Goal: Task Accomplishment & Management: Complete application form

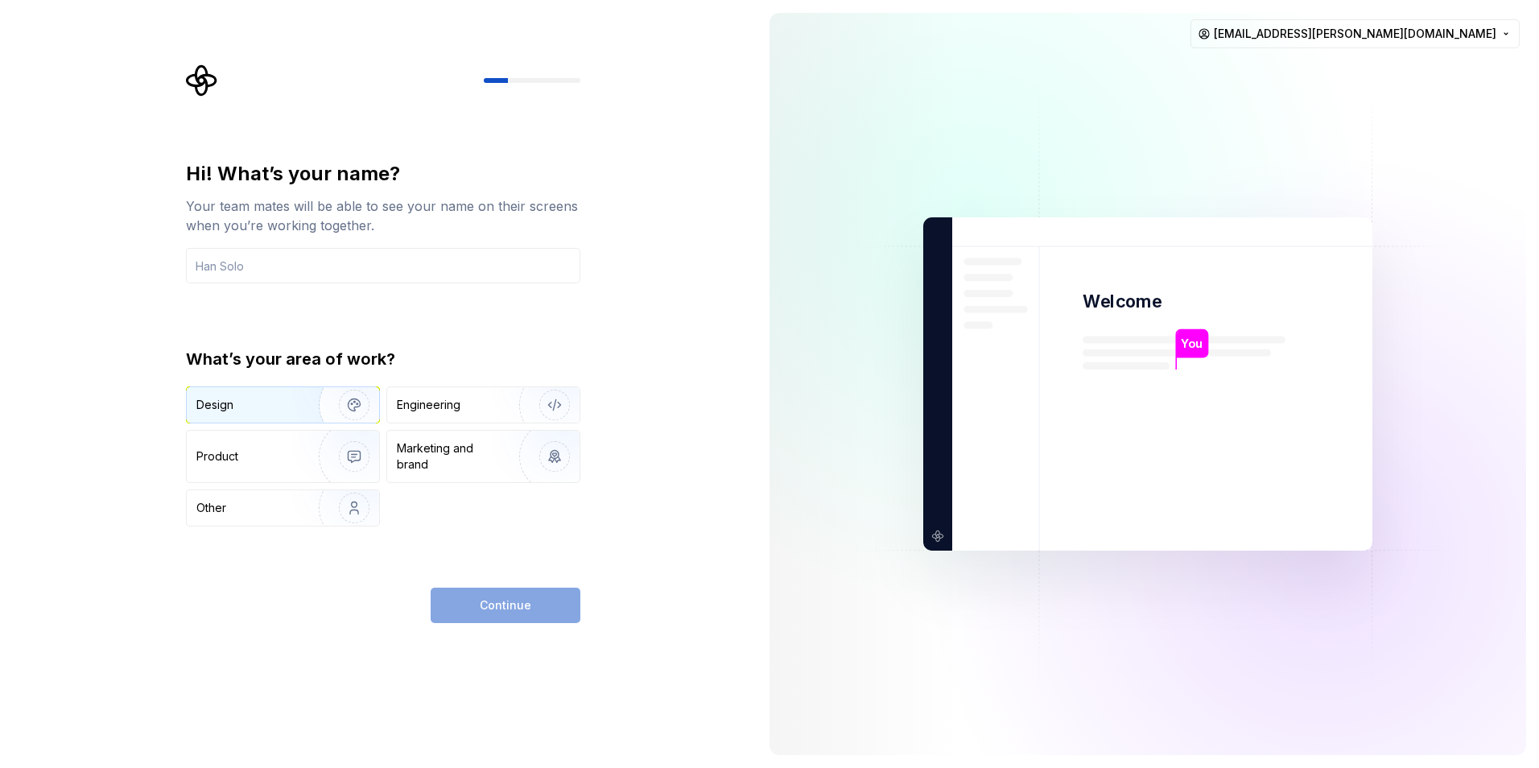
click at [245, 408] on div "Design" at bounding box center [246, 405] width 101 height 16
click at [499, 592] on div "Continue" at bounding box center [506, 604] width 150 height 35
click at [457, 398] on div "Engineering" at bounding box center [429, 405] width 64 height 16
click at [312, 406] on img "button" at bounding box center [343, 405] width 103 height 108
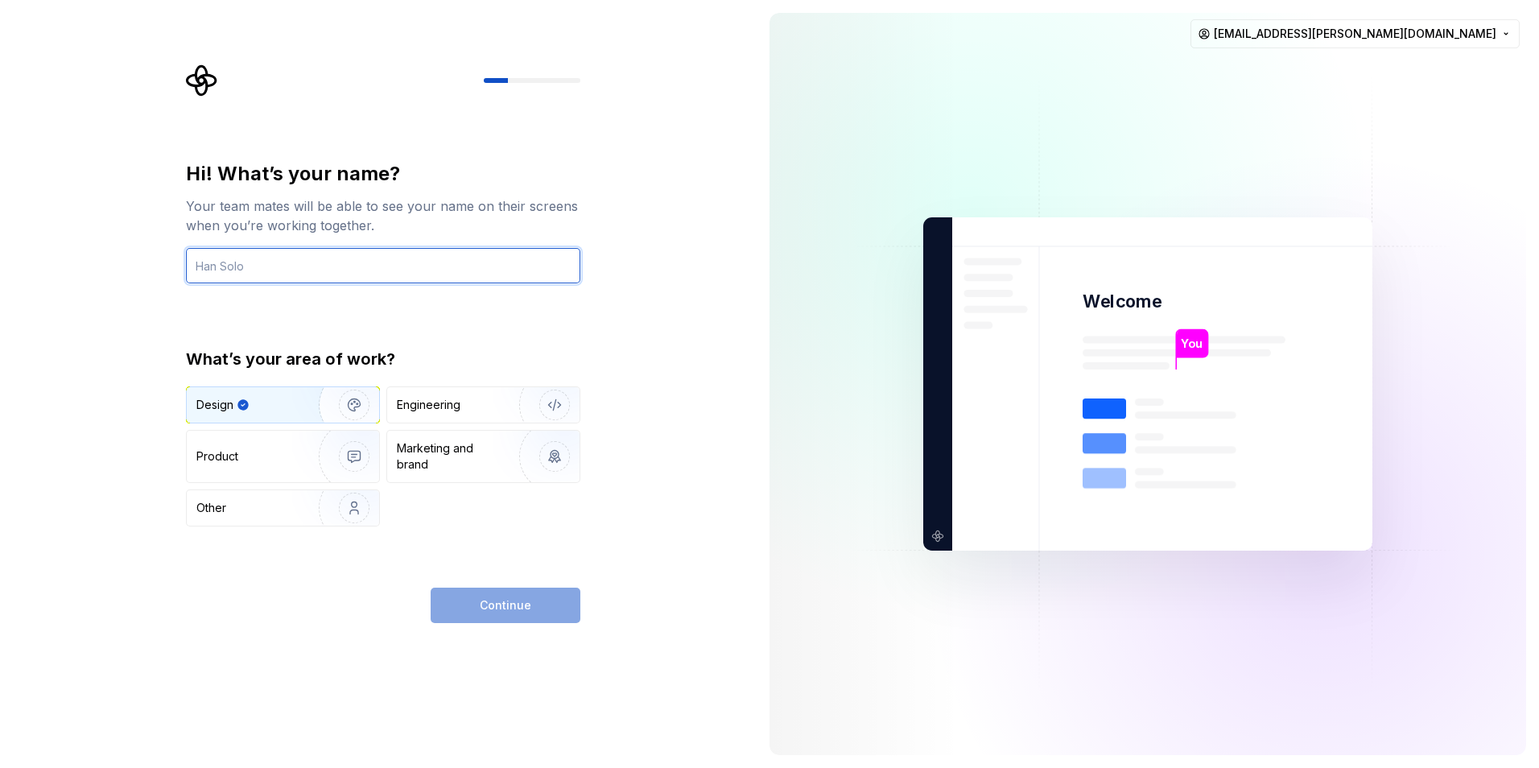
click at [284, 269] on input "text" at bounding box center [383, 265] width 394 height 35
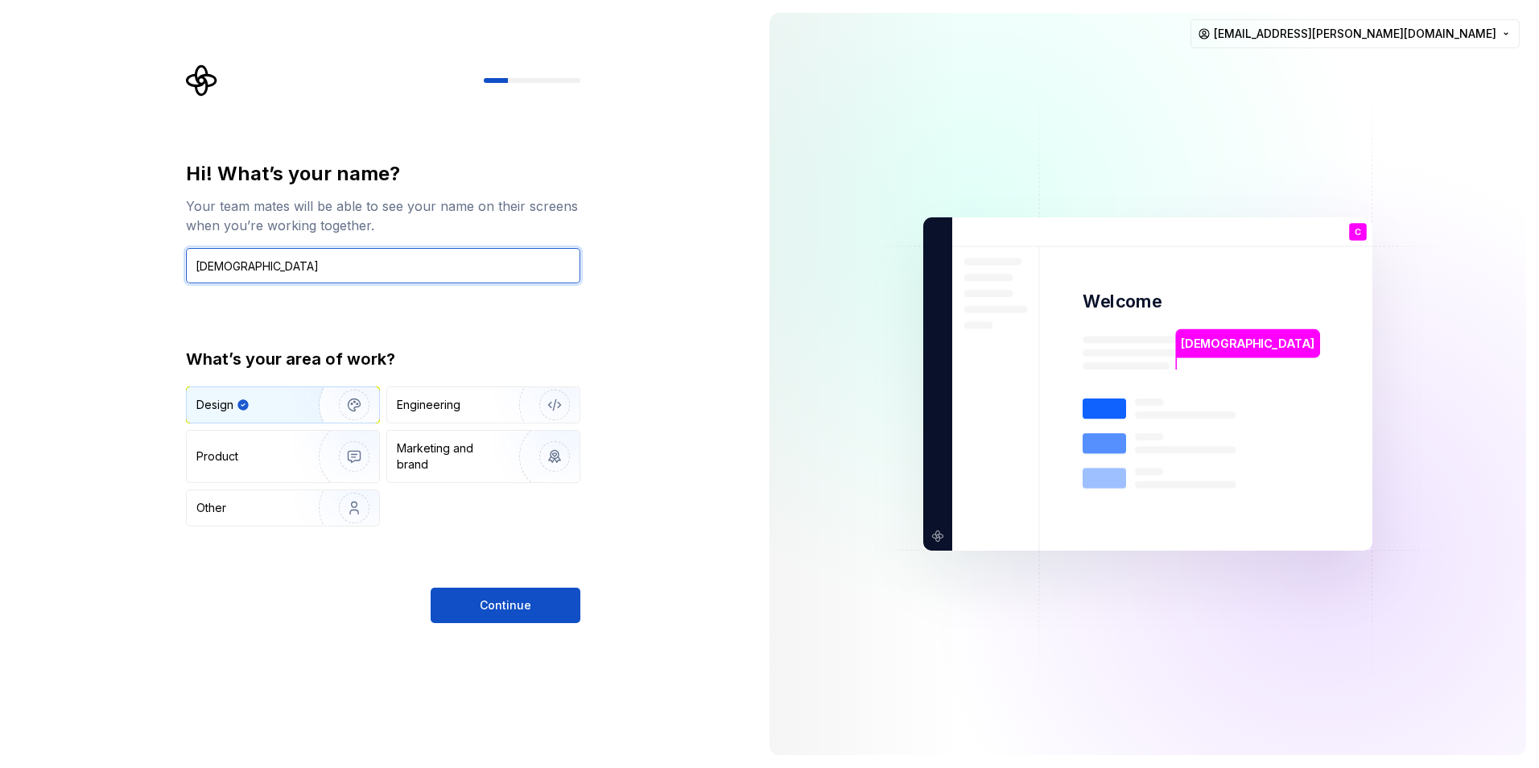
type input "Christian"
drag, startPoint x: 486, startPoint y: 648, endPoint x: 493, endPoint y: 620, distance: 28.3
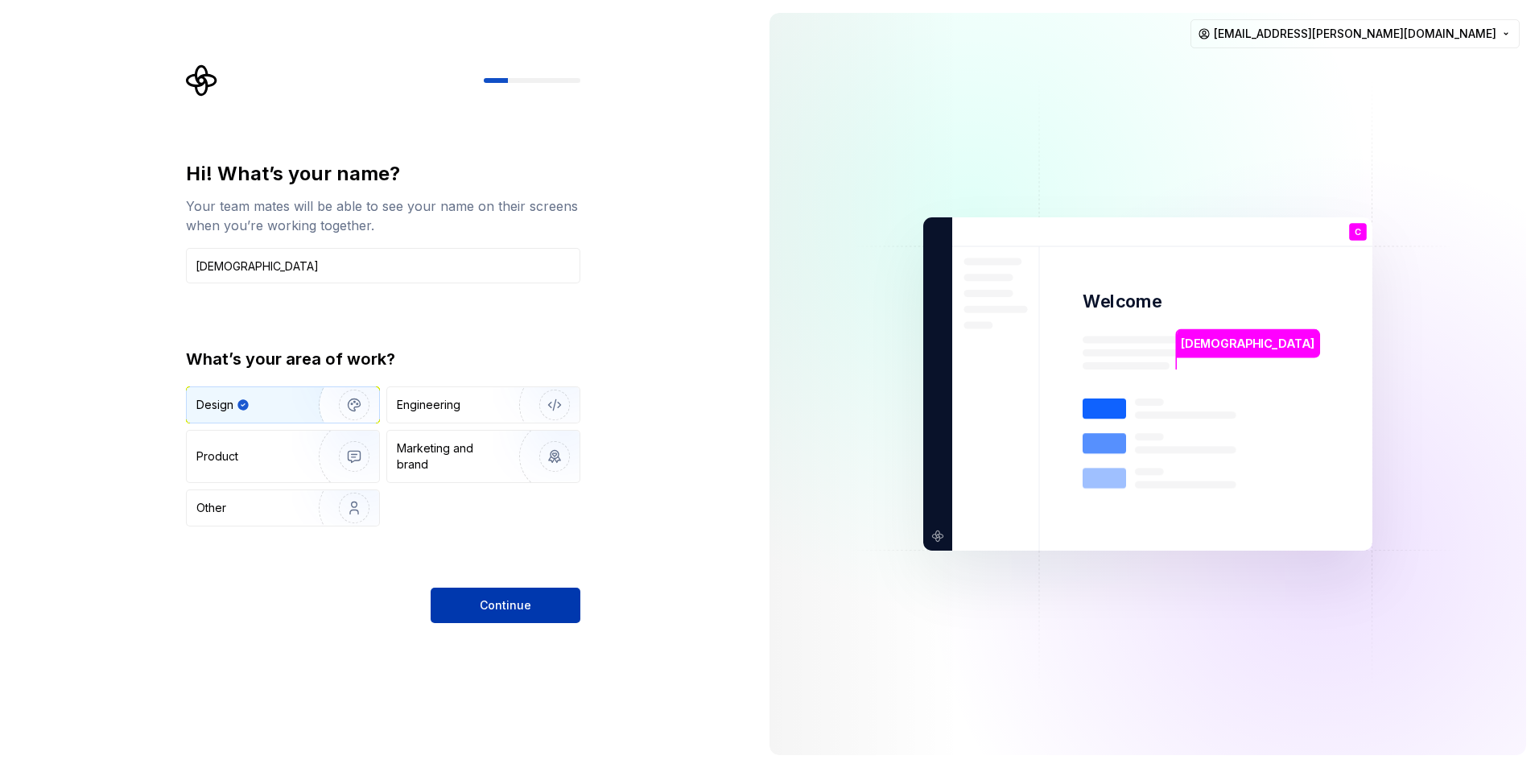
click at [487, 648] on div "Hi! What’s your name? Your team mates will be able to see your name on their sc…" at bounding box center [378, 384] width 756 height 768
click at [498, 608] on span "Continue" at bounding box center [506, 605] width 52 height 16
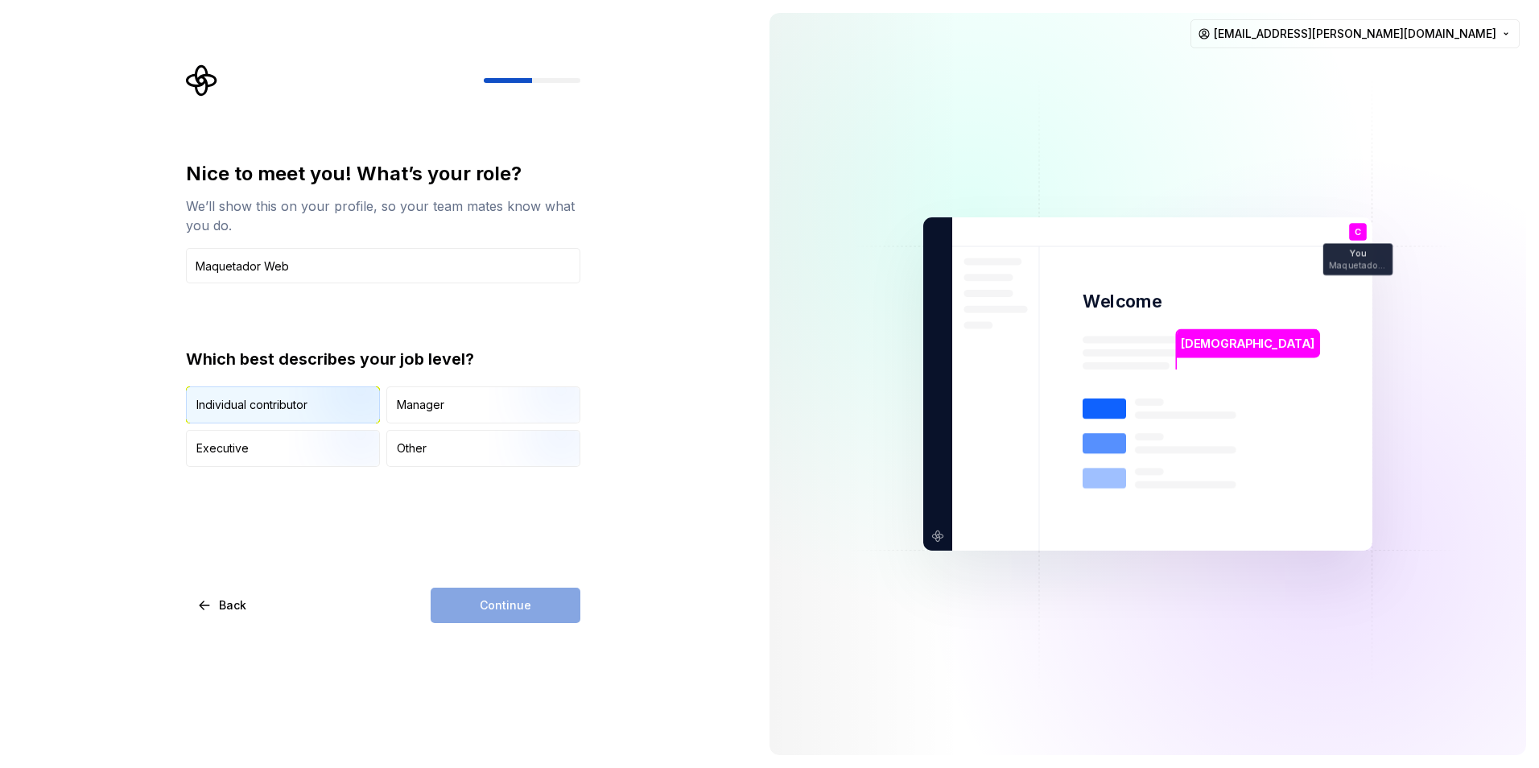
type input "Maquetador Web"
click at [341, 416] on img "button" at bounding box center [340, 425] width 103 height 108
click at [501, 595] on button "Continue" at bounding box center [506, 604] width 150 height 35
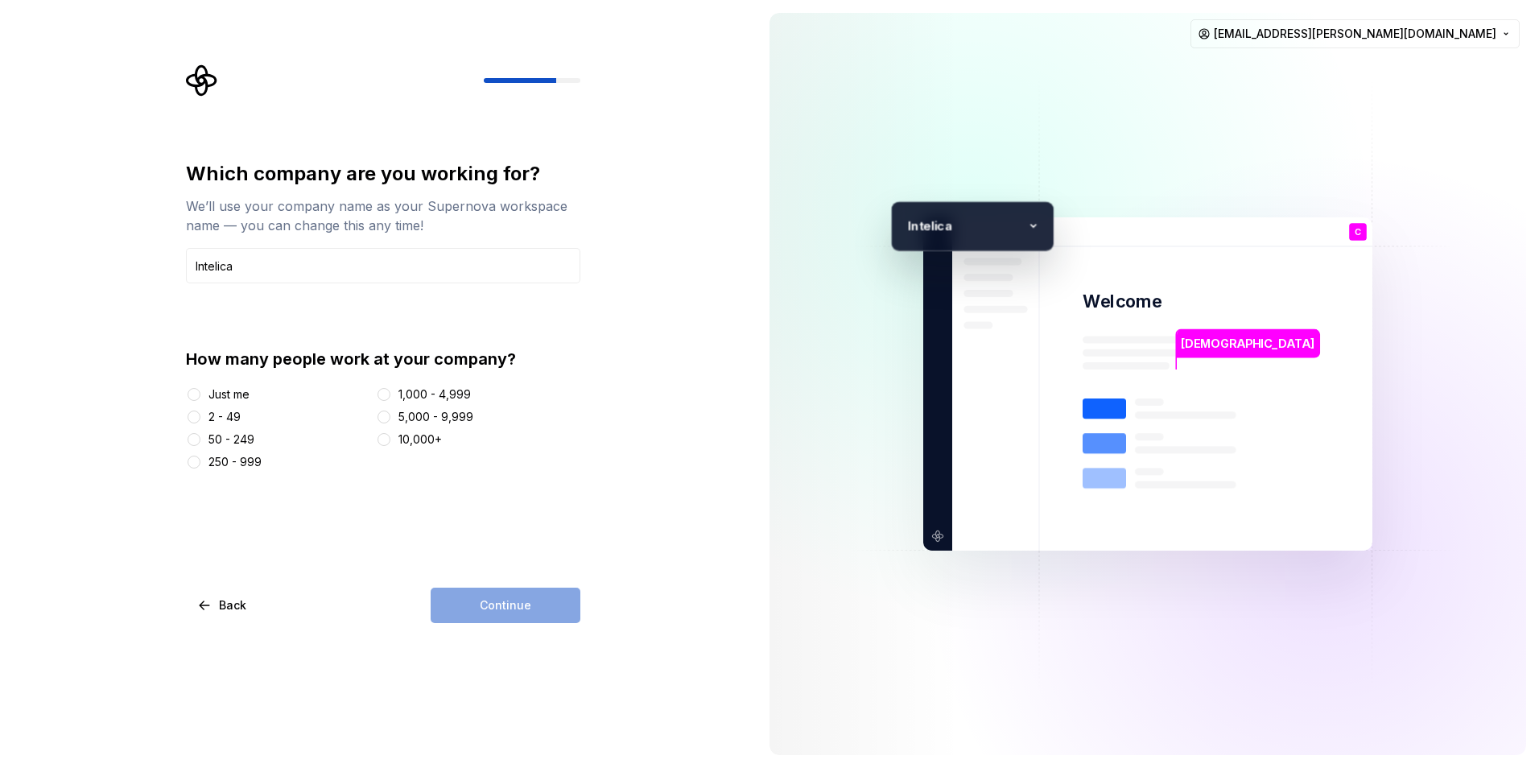
type input "Intelica"
click at [190, 436] on button "50 - 249" at bounding box center [193, 439] width 13 height 13
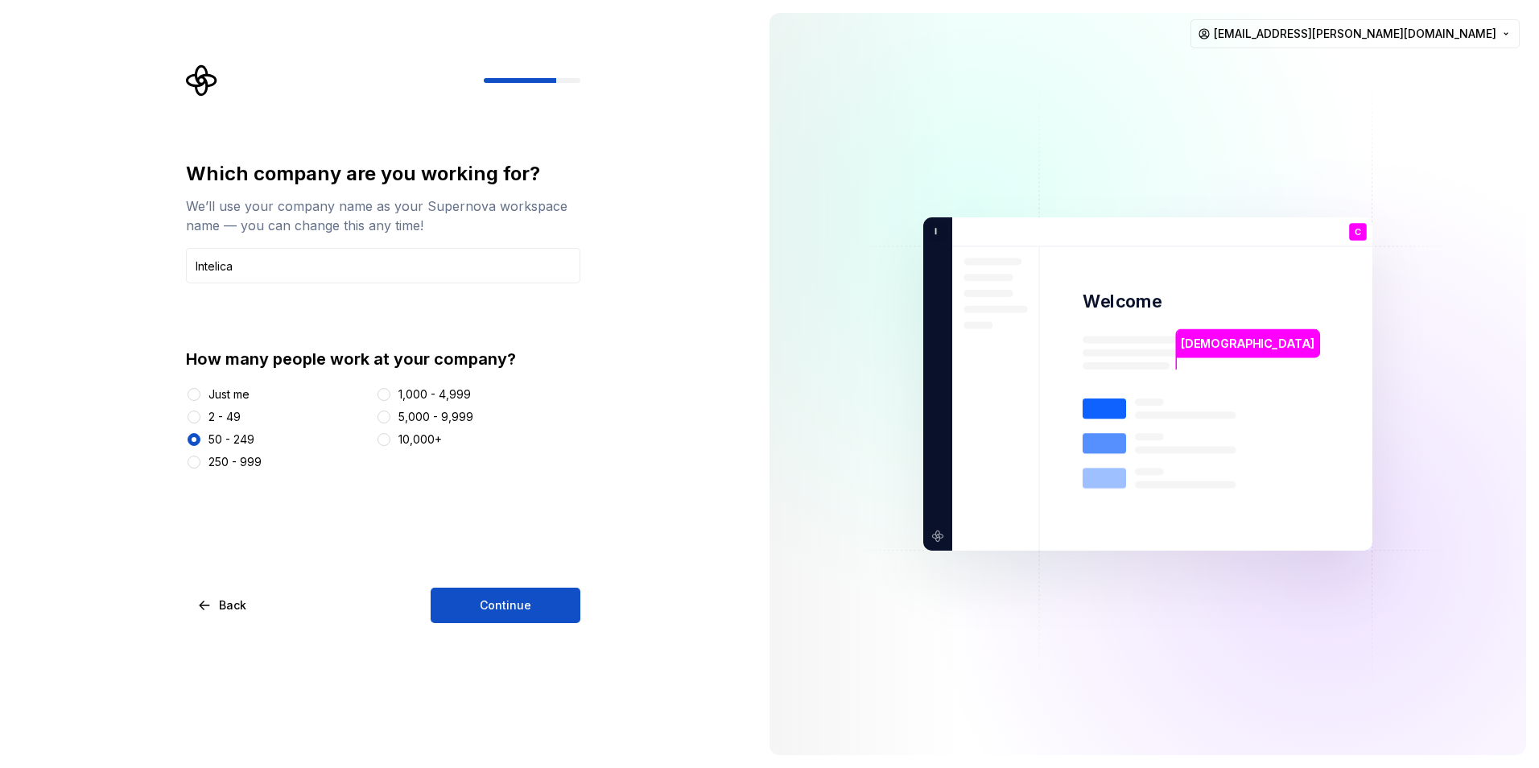
click at [521, 601] on span "Continue" at bounding box center [506, 605] width 52 height 16
click at [195, 385] on div "How many people work at your company? Just me 2 - 49 50 - 249 250 - 999 1,000 -…" at bounding box center [383, 409] width 394 height 122
click at [193, 393] on button "Just me" at bounding box center [193, 394] width 13 height 13
click at [531, 598] on div "Continue" at bounding box center [506, 604] width 150 height 35
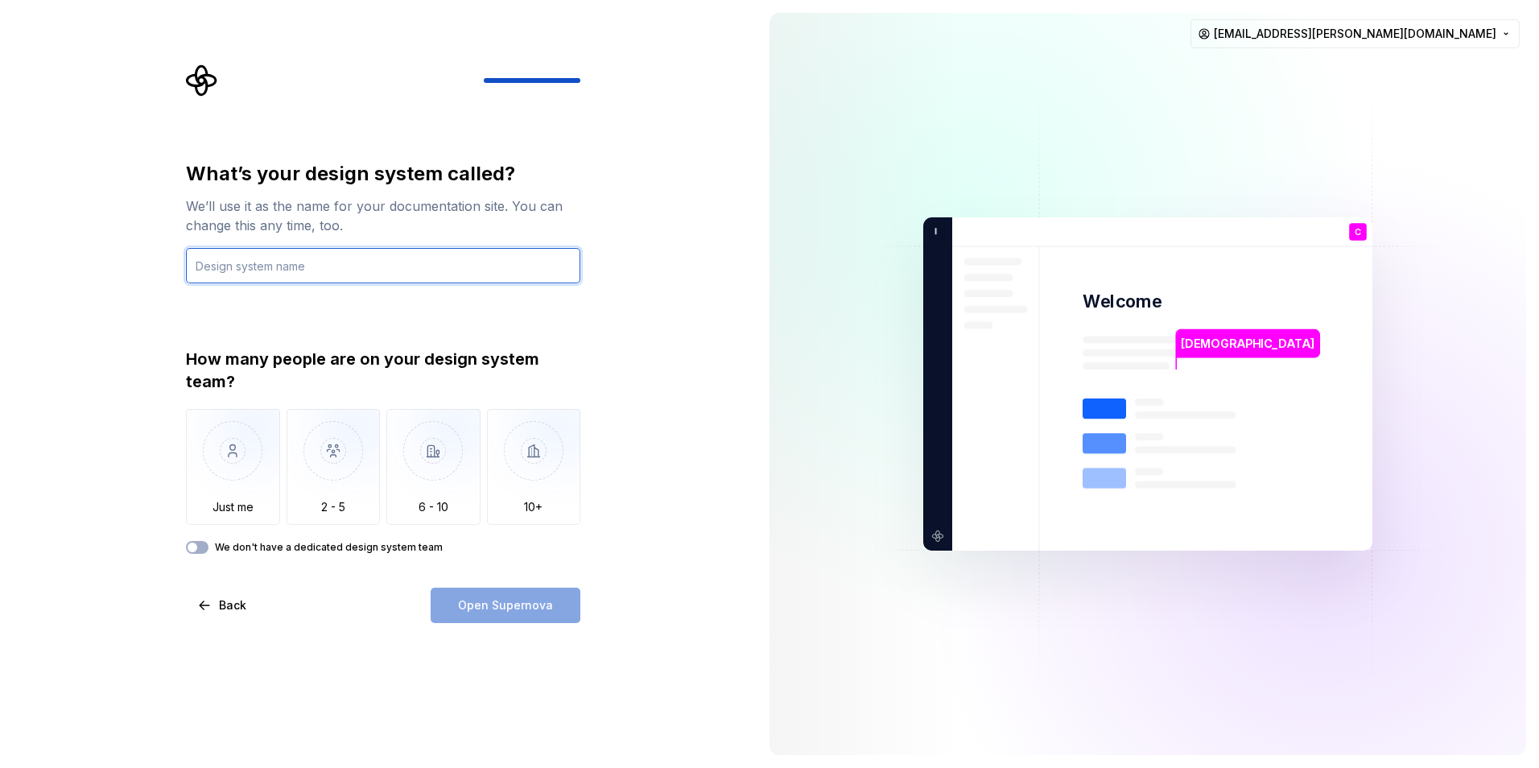
drag, startPoint x: 609, startPoint y: 318, endPoint x: 460, endPoint y: 260, distance: 159.7
click at [460, 260] on input "text" at bounding box center [383, 265] width 394 height 35
type input "Incontrol"
click at [258, 544] on label "We don't have a dedicated design system team" at bounding box center [329, 547] width 228 height 13
click at [208, 544] on button "We don't have a dedicated design system team" at bounding box center [197, 547] width 23 height 13
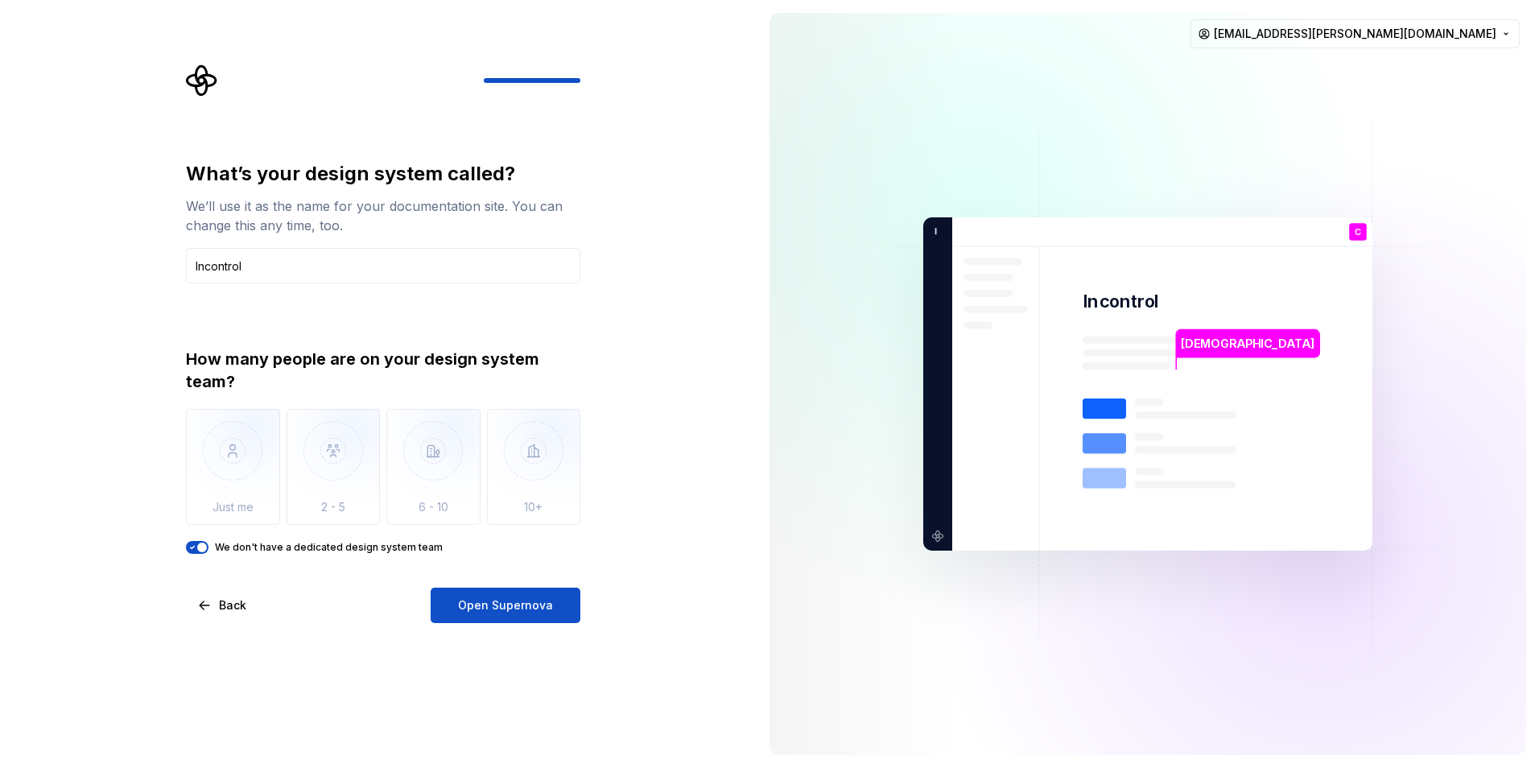
click at [257, 544] on label "We don't have a dedicated design system team" at bounding box center [329, 547] width 228 height 13
click at [208, 544] on button "We don't have a dedicated design system team" at bounding box center [197, 547] width 23 height 13
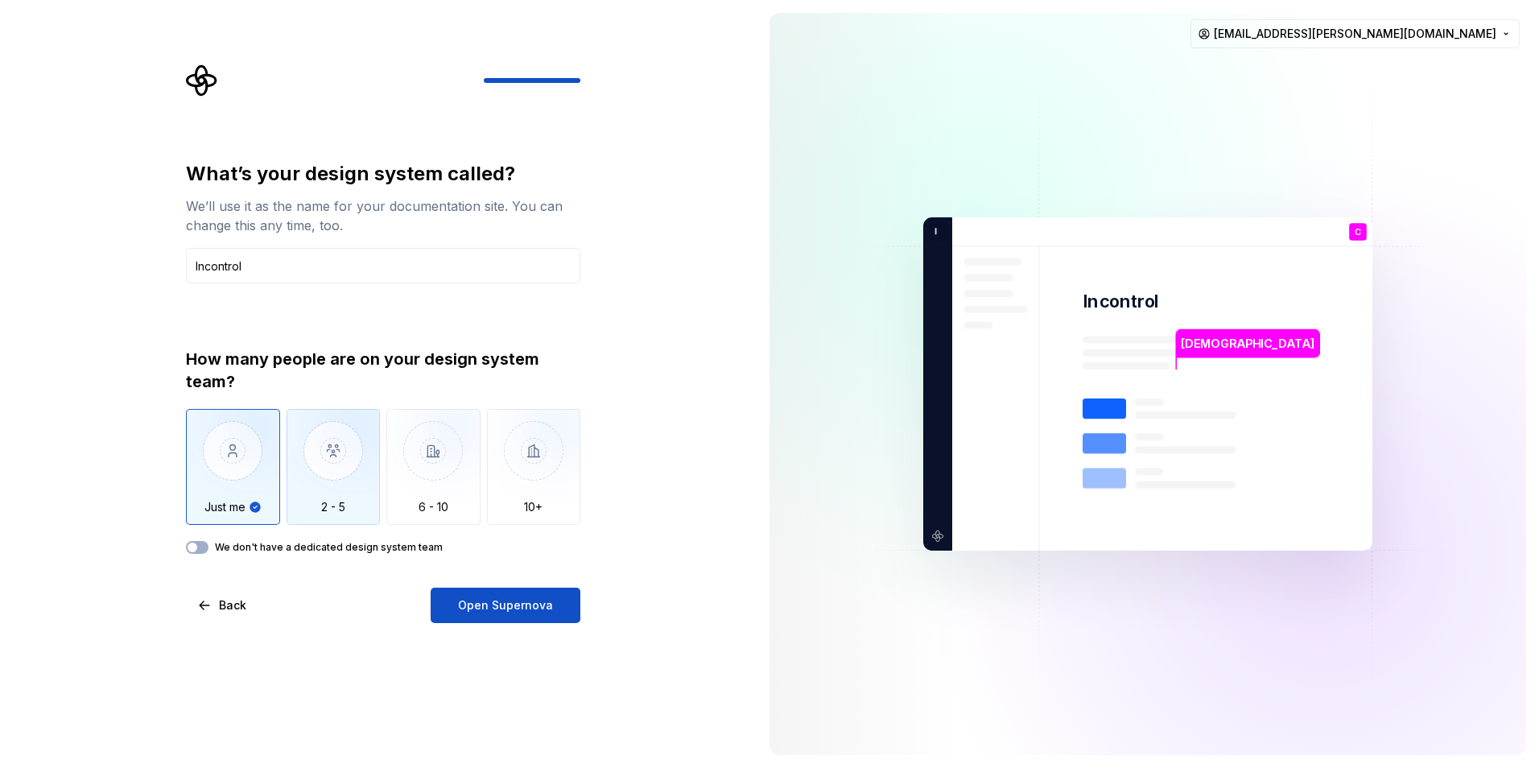
click at [317, 507] on img "button" at bounding box center [333, 463] width 94 height 108
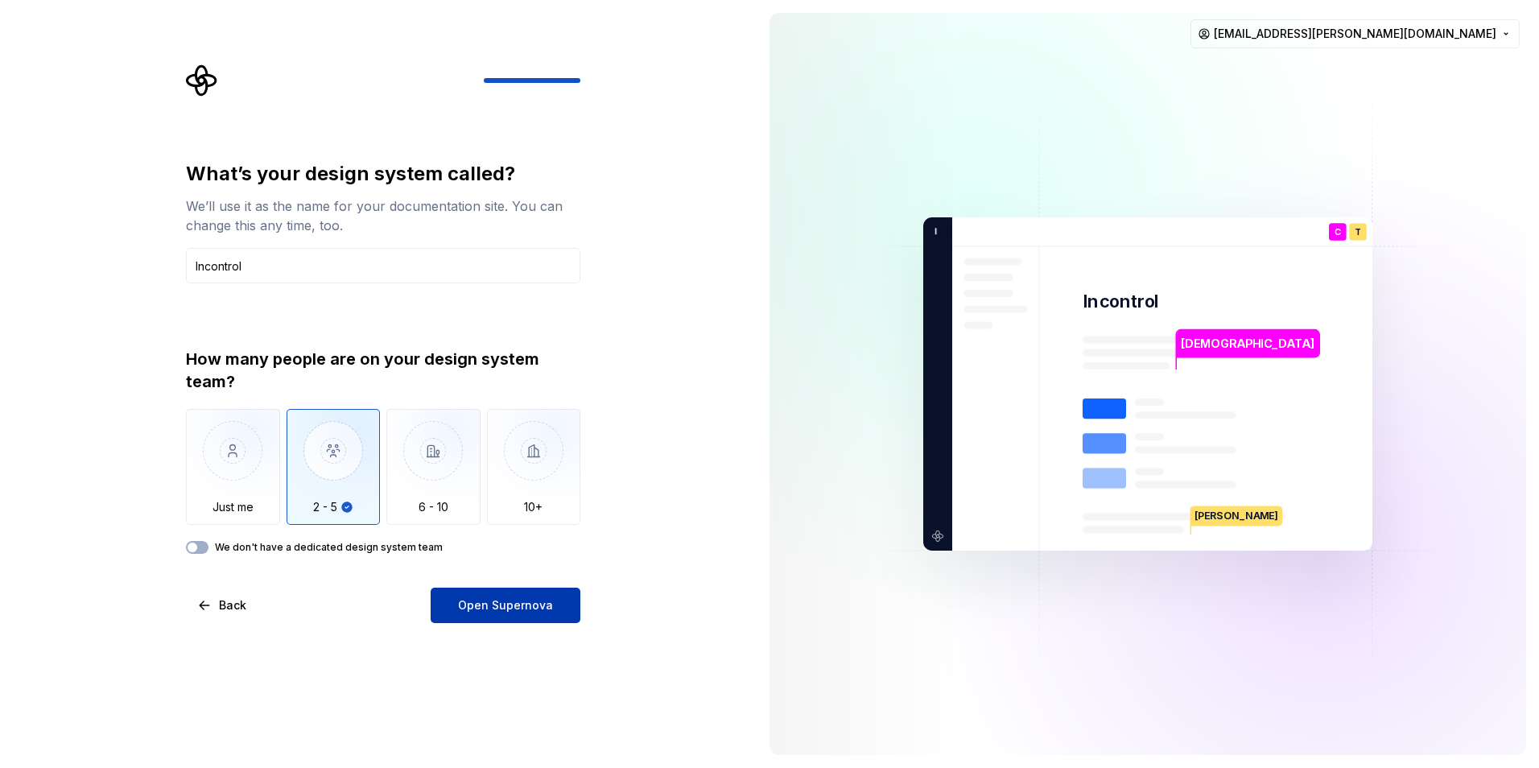
click at [534, 613] on button "Open Supernova" at bounding box center [506, 604] width 150 height 35
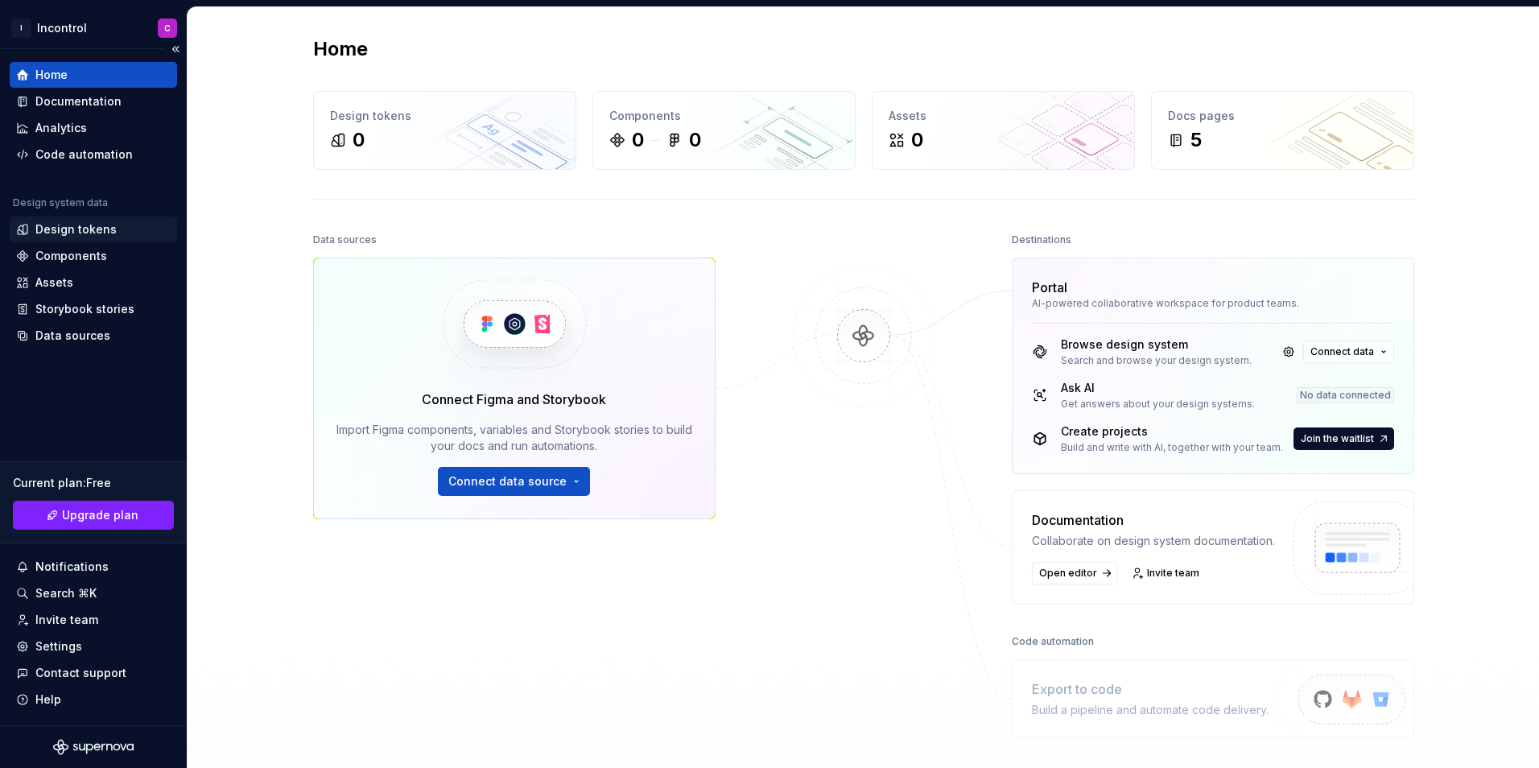
click at [70, 225] on div "Design tokens" at bounding box center [75, 229] width 81 height 16
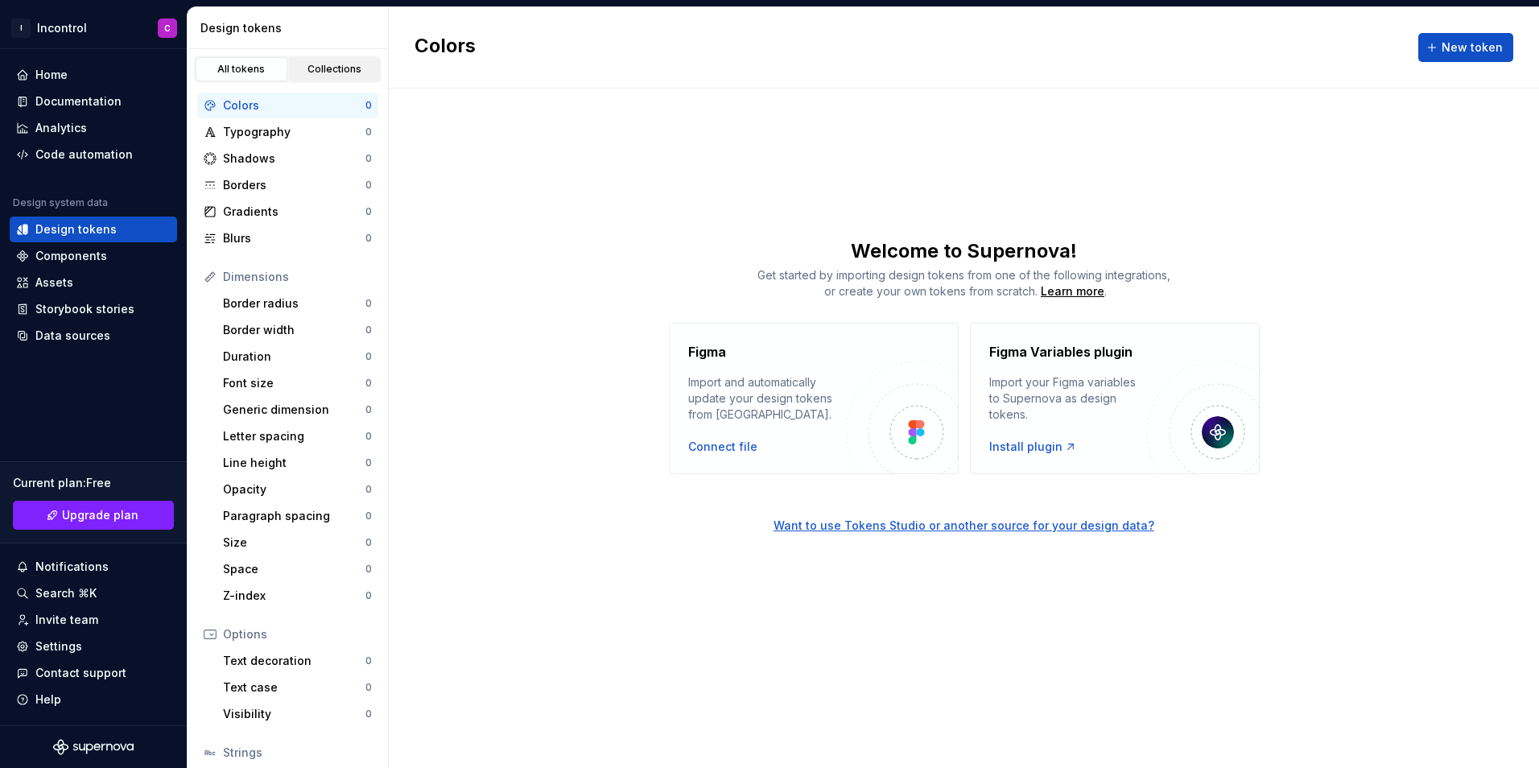
click at [330, 59] on link "Collections" at bounding box center [335, 69] width 92 height 24
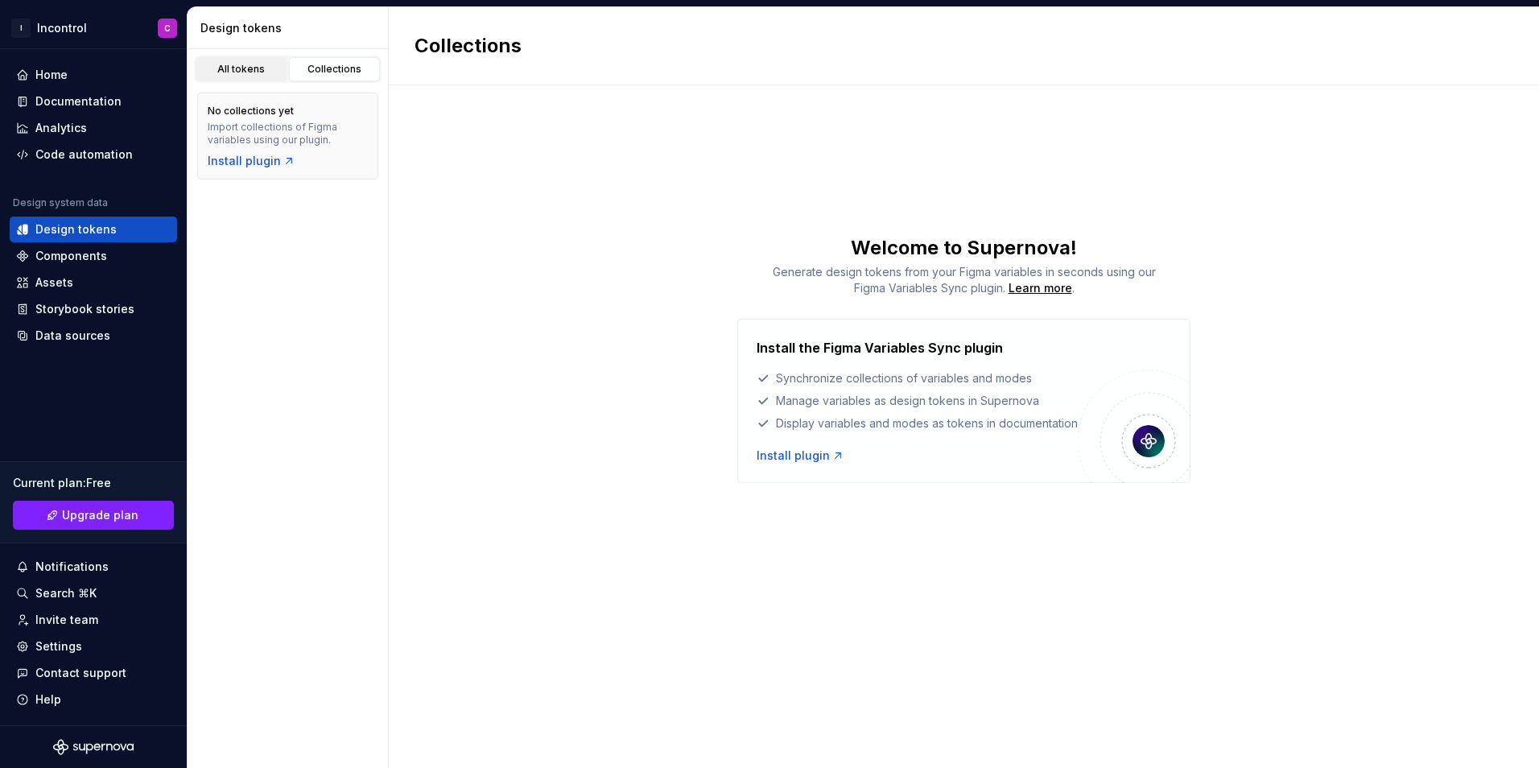
click at [253, 72] on div "All tokens" at bounding box center [241, 69] width 80 height 13
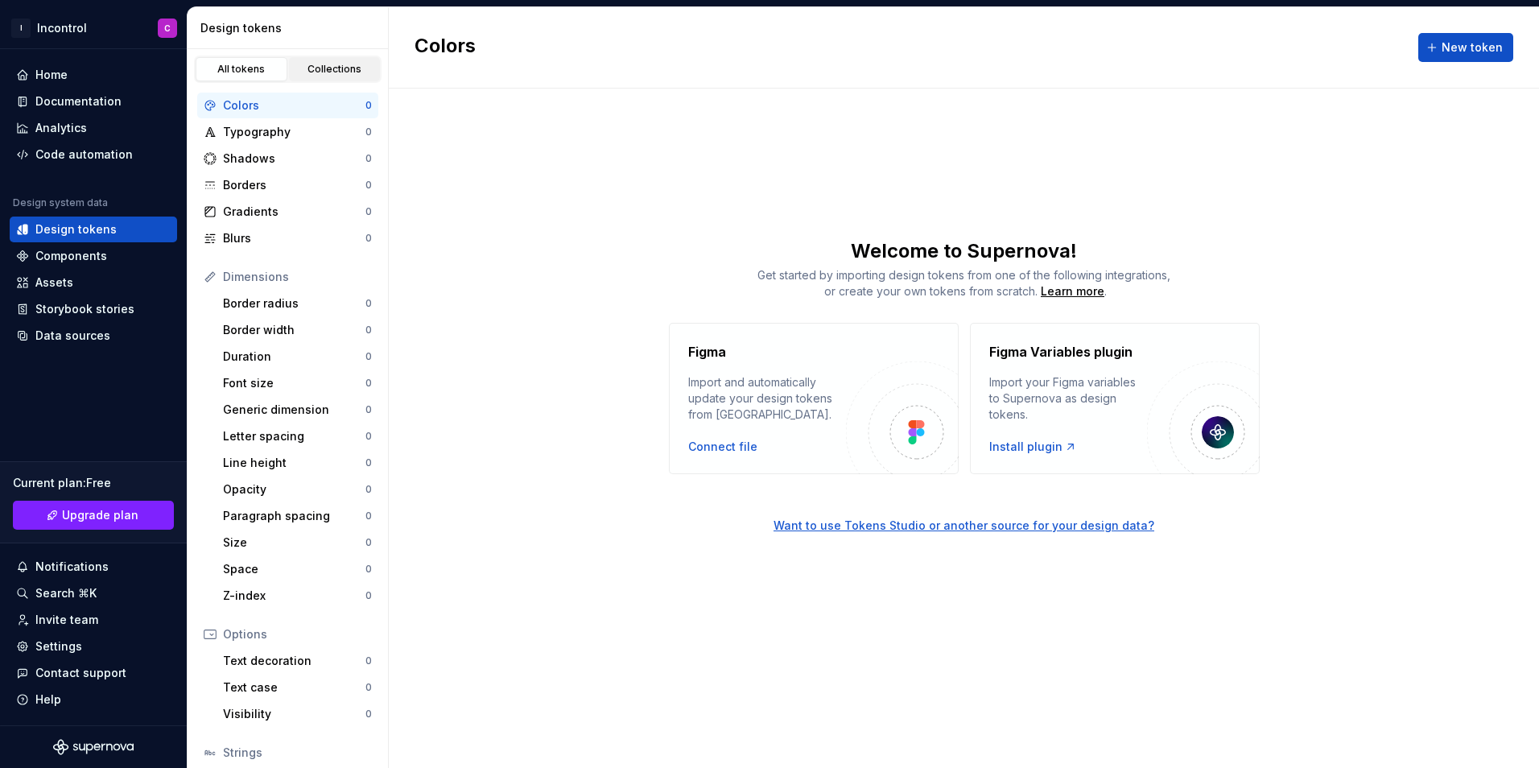
click at [327, 68] on div "Collections" at bounding box center [335, 69] width 80 height 13
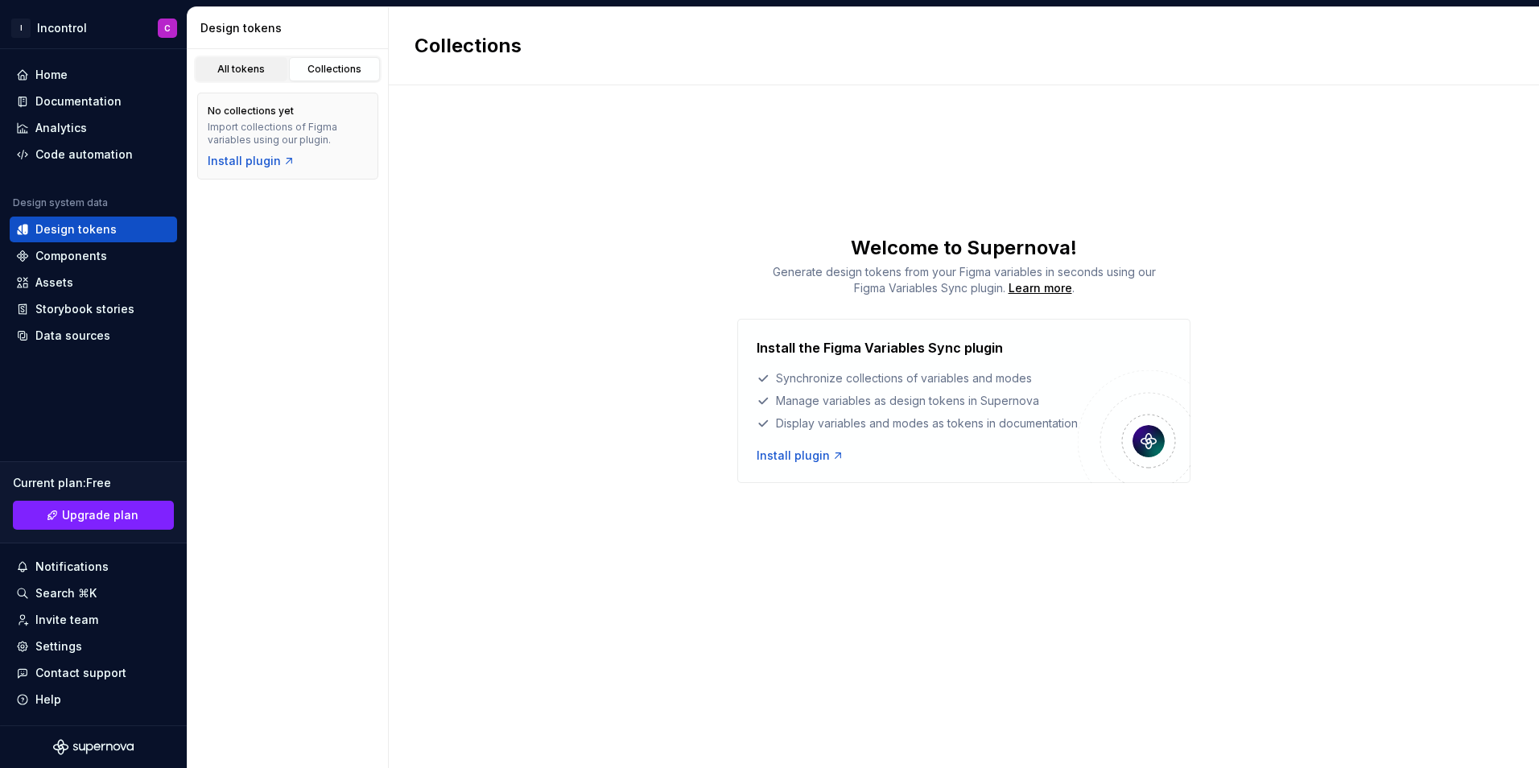
click at [259, 68] on div "All tokens" at bounding box center [241, 69] width 80 height 13
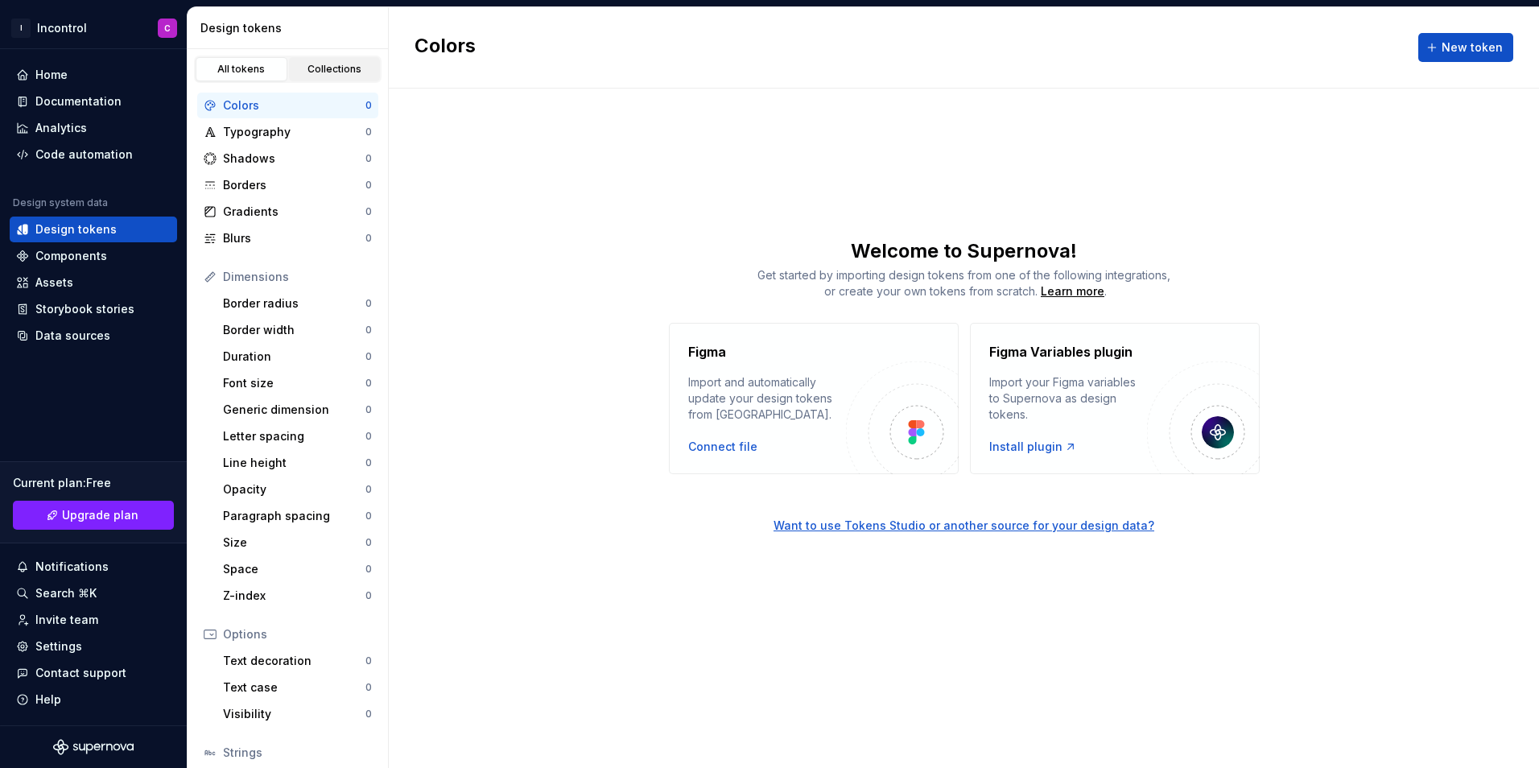
click at [321, 64] on div "Collections" at bounding box center [335, 69] width 80 height 13
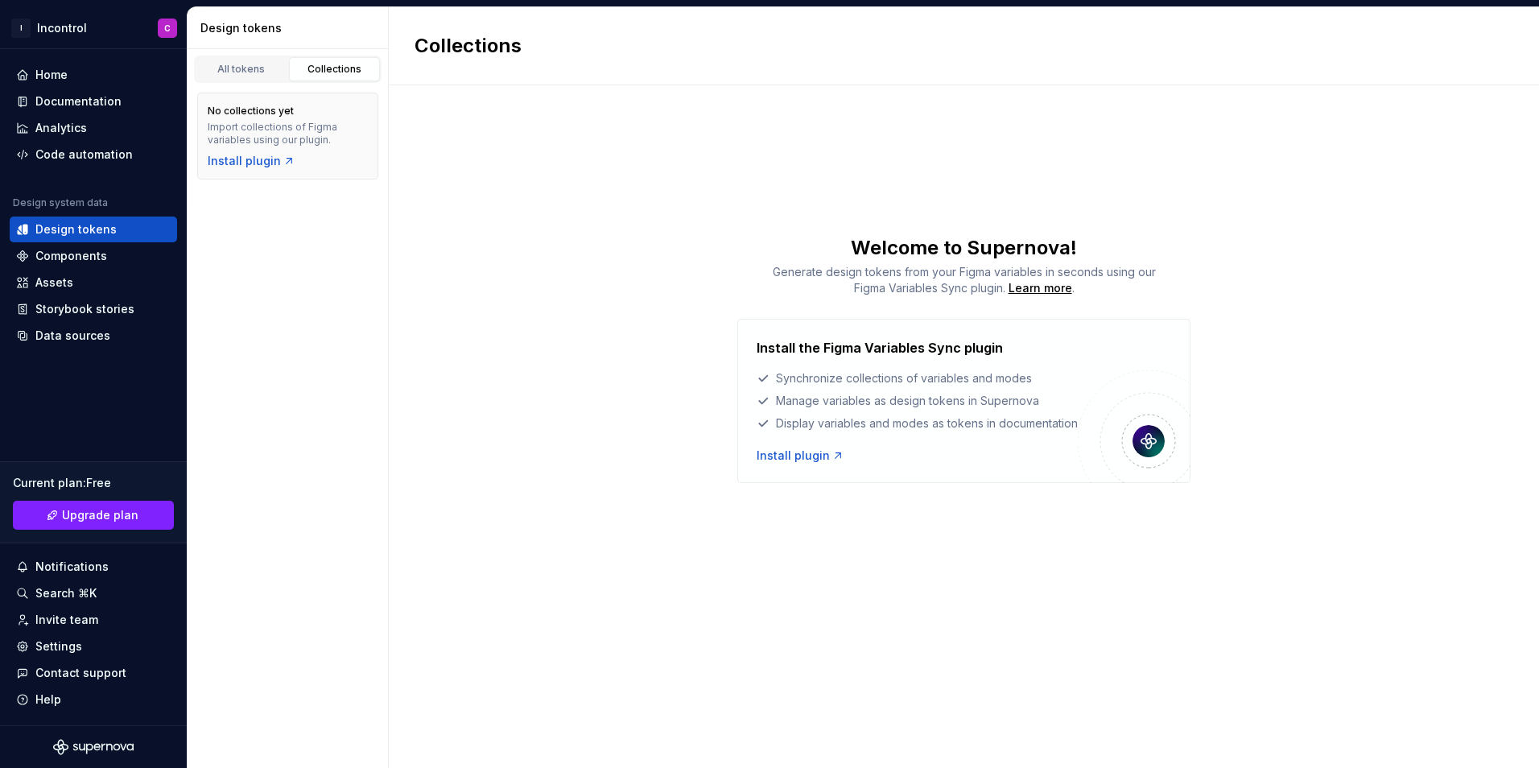
click at [246, 52] on div "All tokens Collections" at bounding box center [287, 66] width 200 height 34
click at [260, 62] on link "All tokens" at bounding box center [242, 69] width 92 height 24
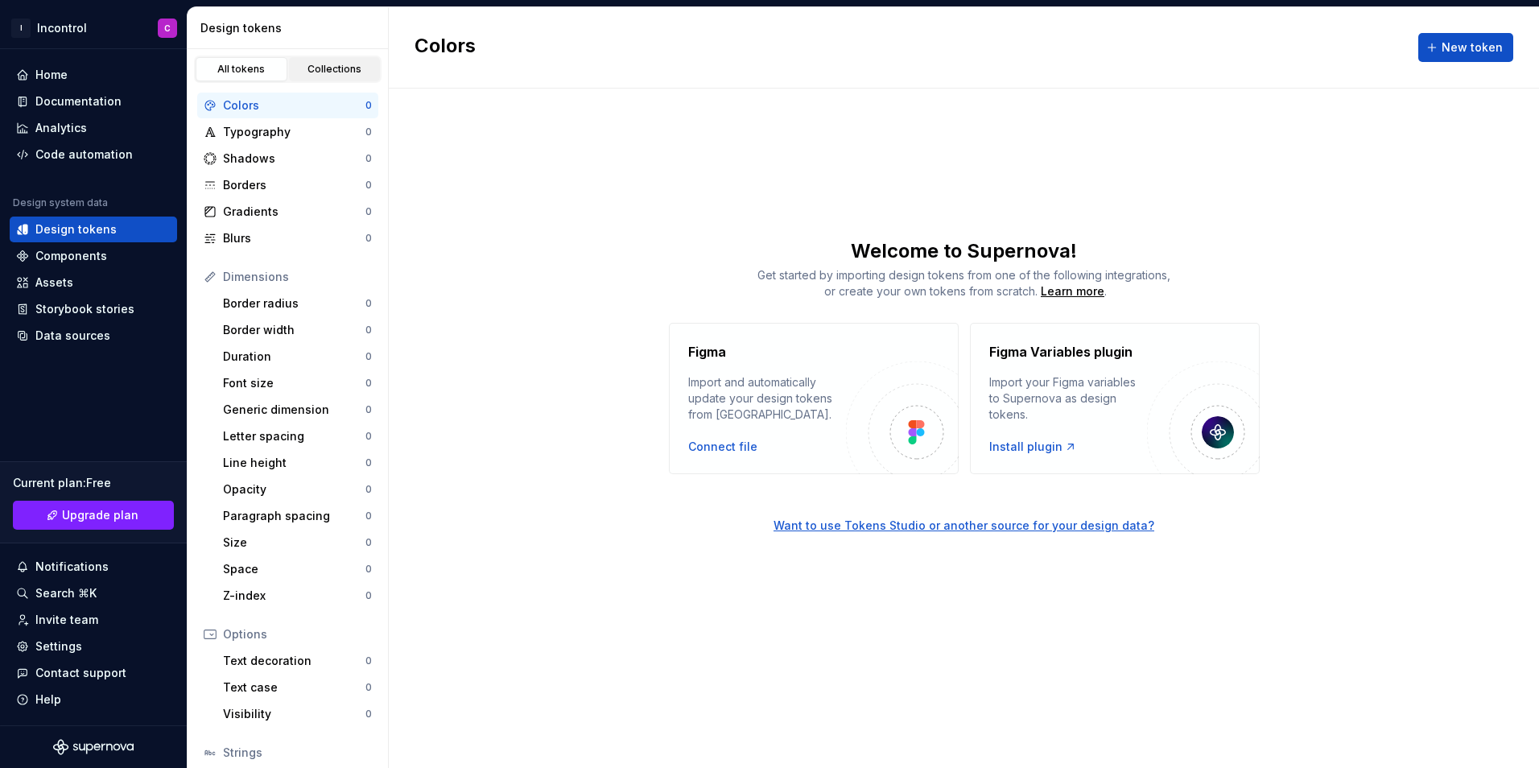
click at [319, 68] on div "Collections" at bounding box center [335, 69] width 80 height 13
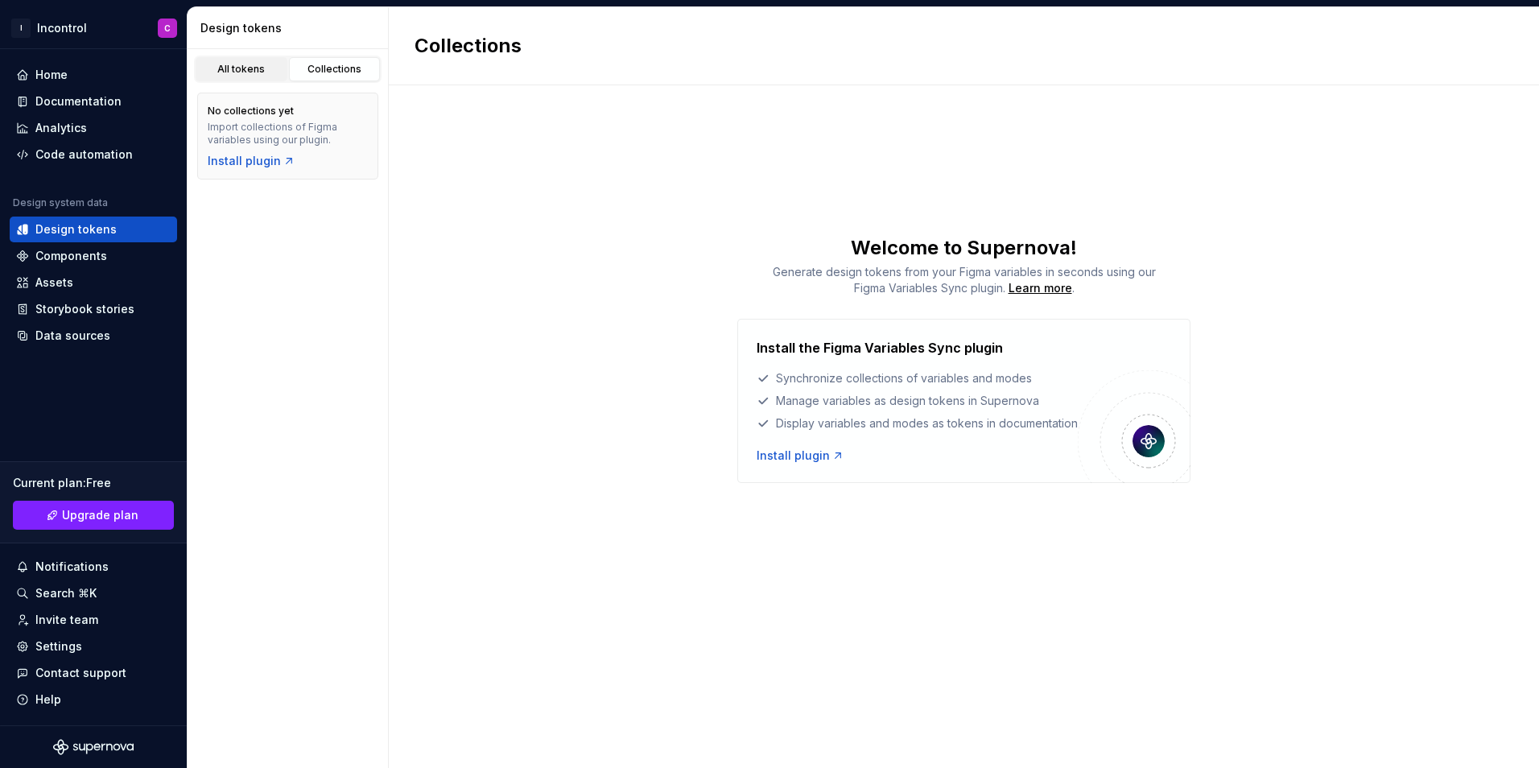
click at [259, 72] on div "All tokens" at bounding box center [241, 69] width 80 height 13
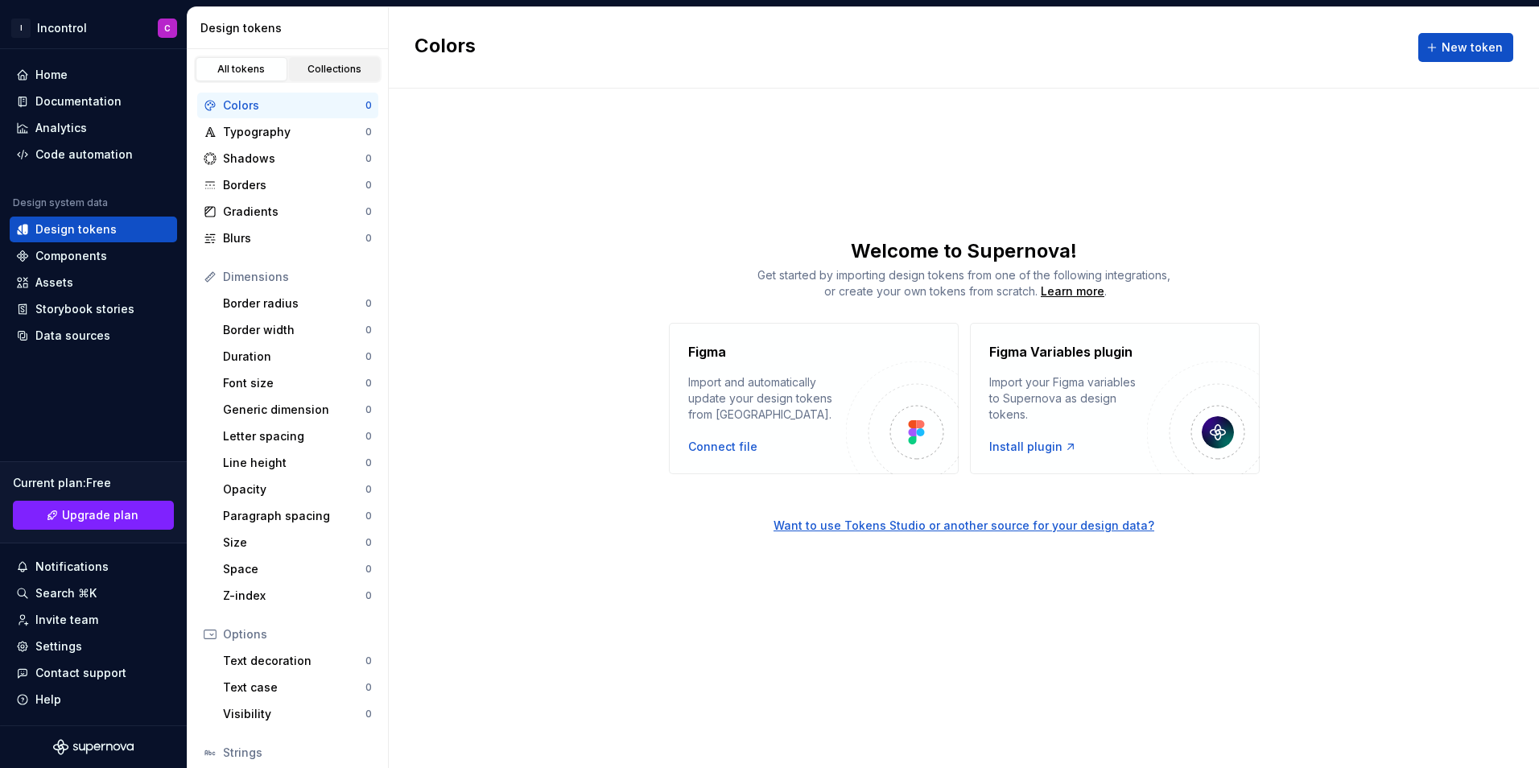
click at [331, 75] on div "Collections" at bounding box center [335, 69] width 80 height 13
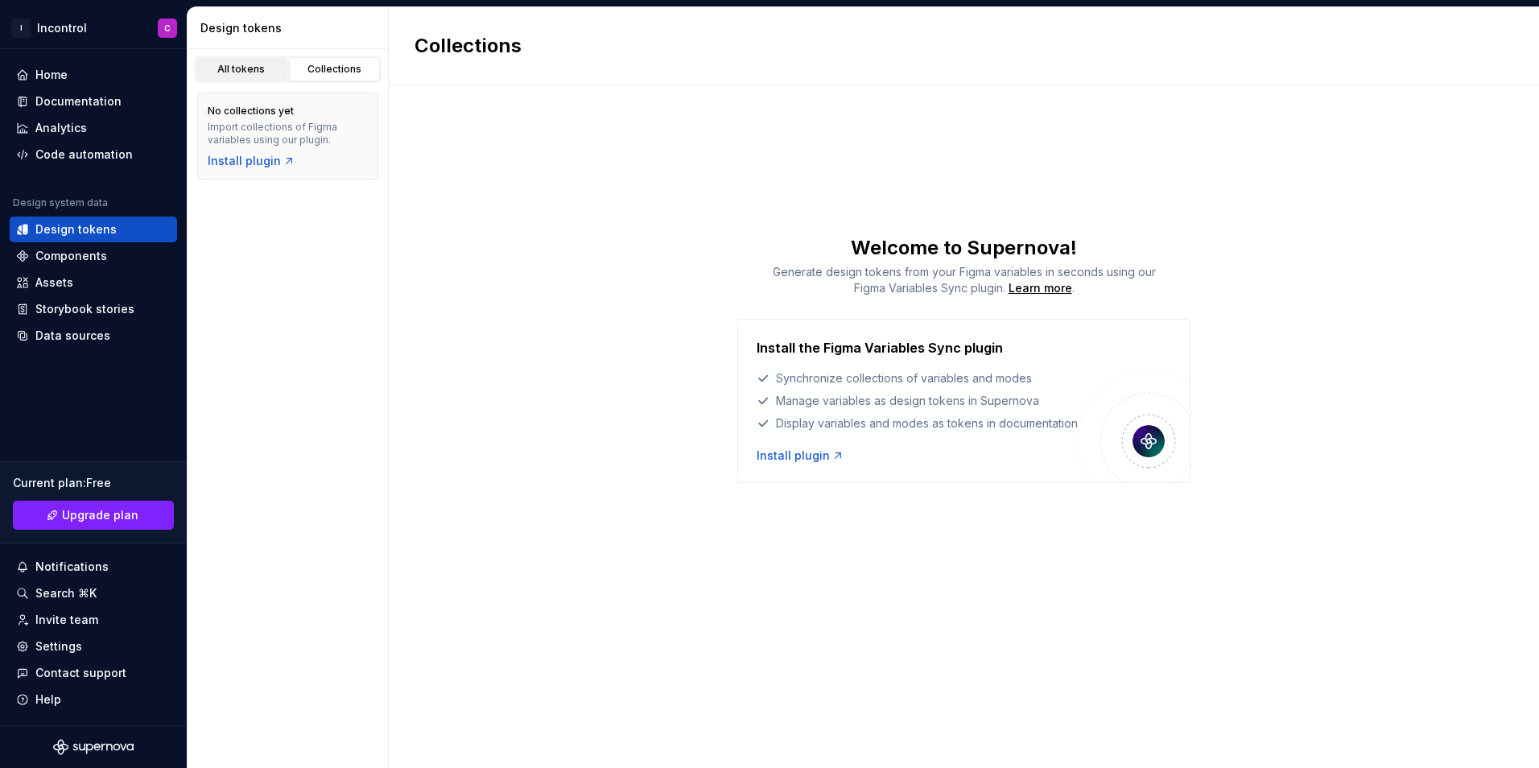
click at [257, 71] on div "All tokens" at bounding box center [241, 69] width 80 height 13
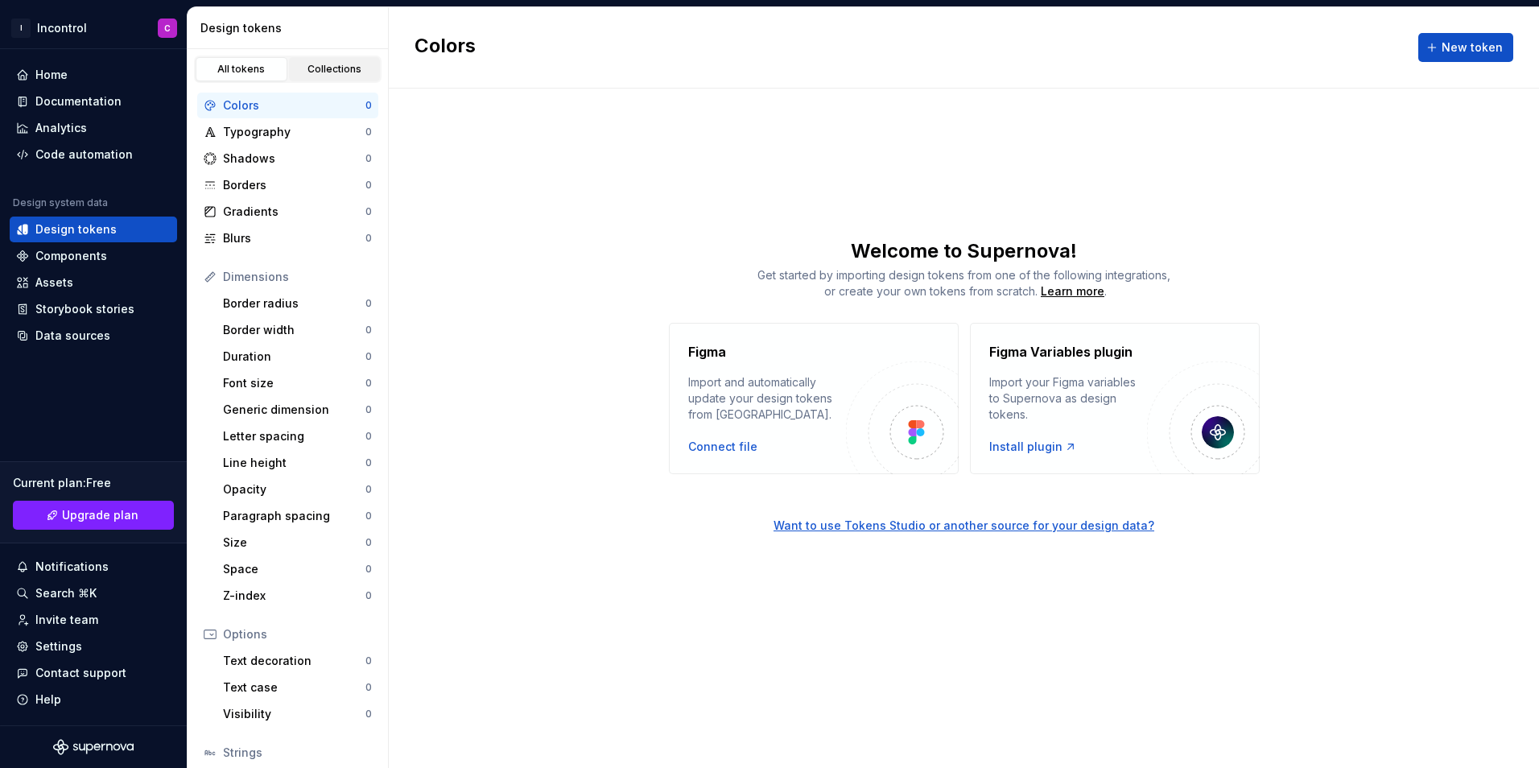
click at [313, 72] on div "Collections" at bounding box center [335, 69] width 80 height 13
